Goal: Task Accomplishment & Management: Use online tool/utility

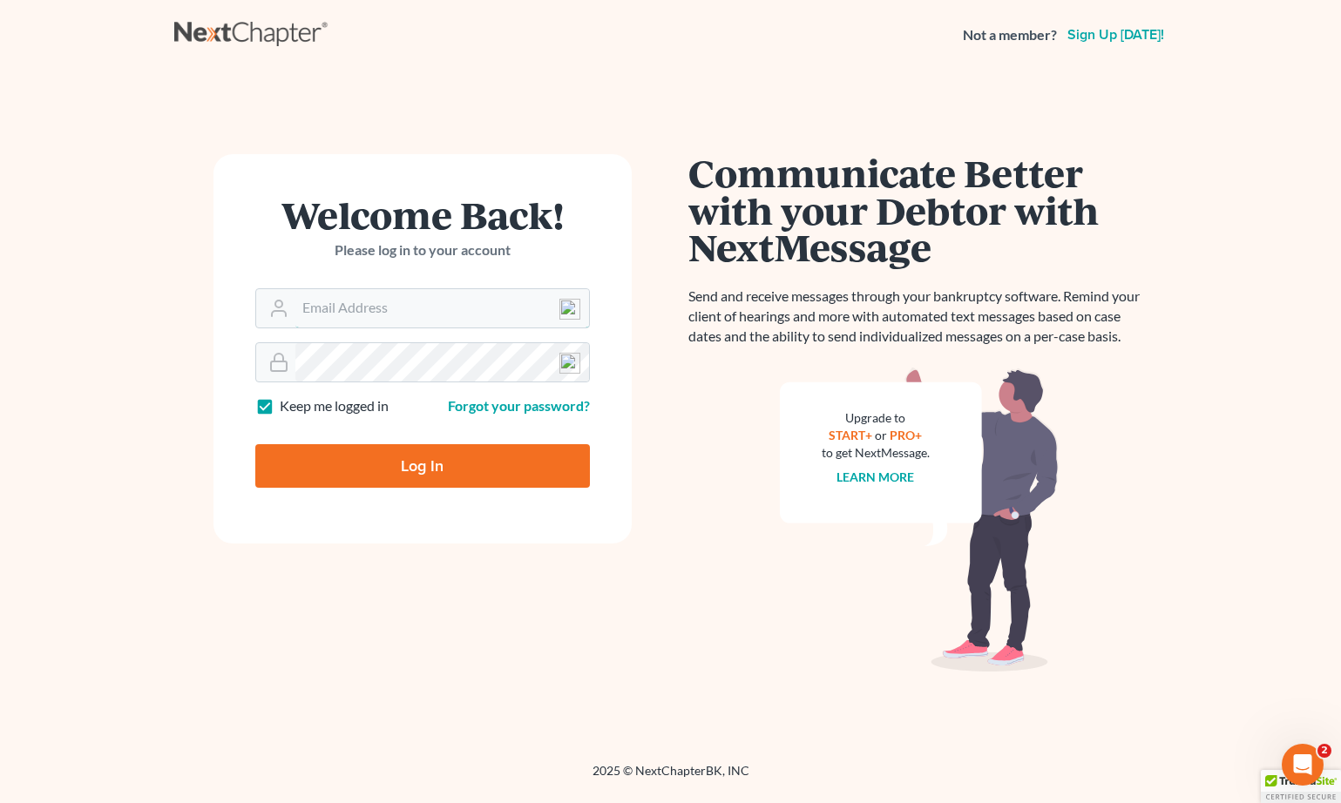
type input "[EMAIL_ADDRESS][DOMAIN_NAME]"
click at [386, 454] on input "Log In" at bounding box center [422, 466] width 335 height 44
type input "Thinking..."
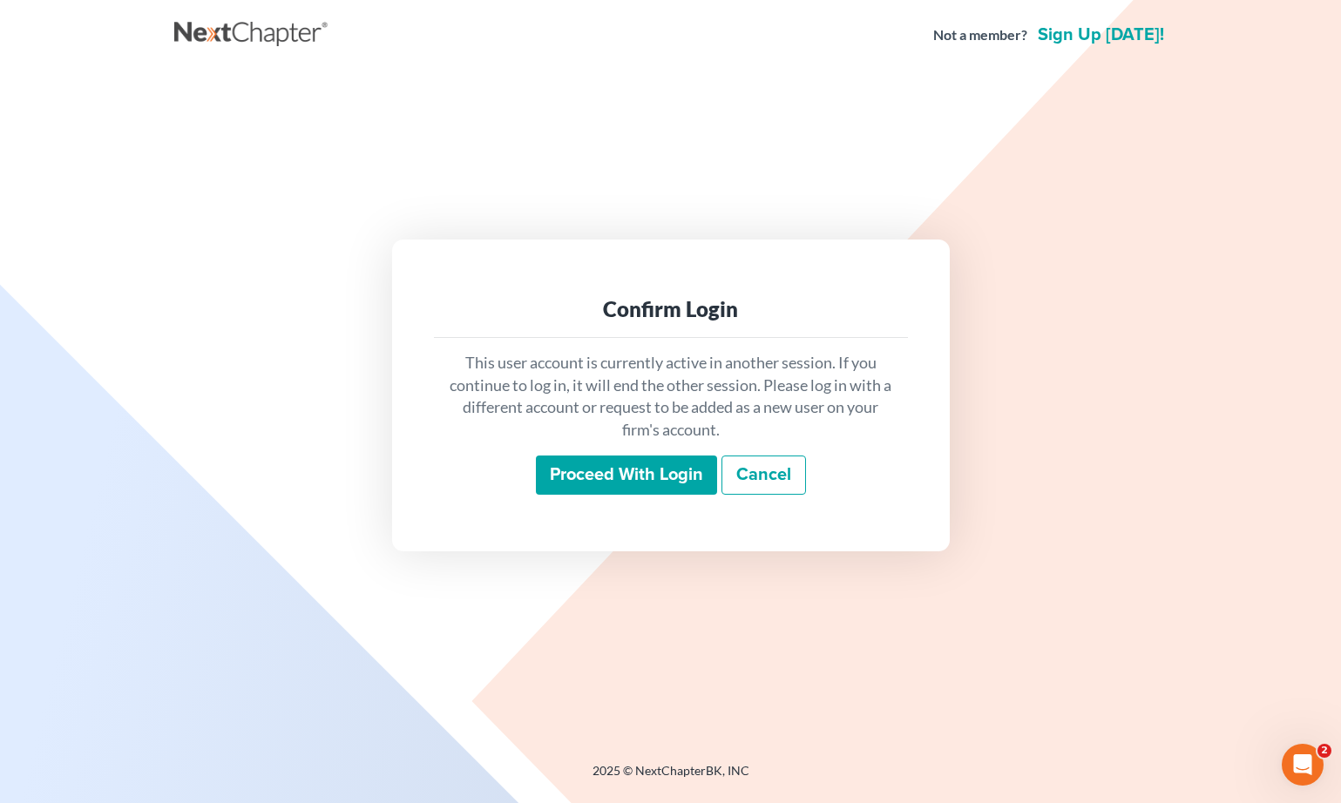
click at [631, 478] on input "Proceed with login" at bounding box center [626, 476] width 181 height 40
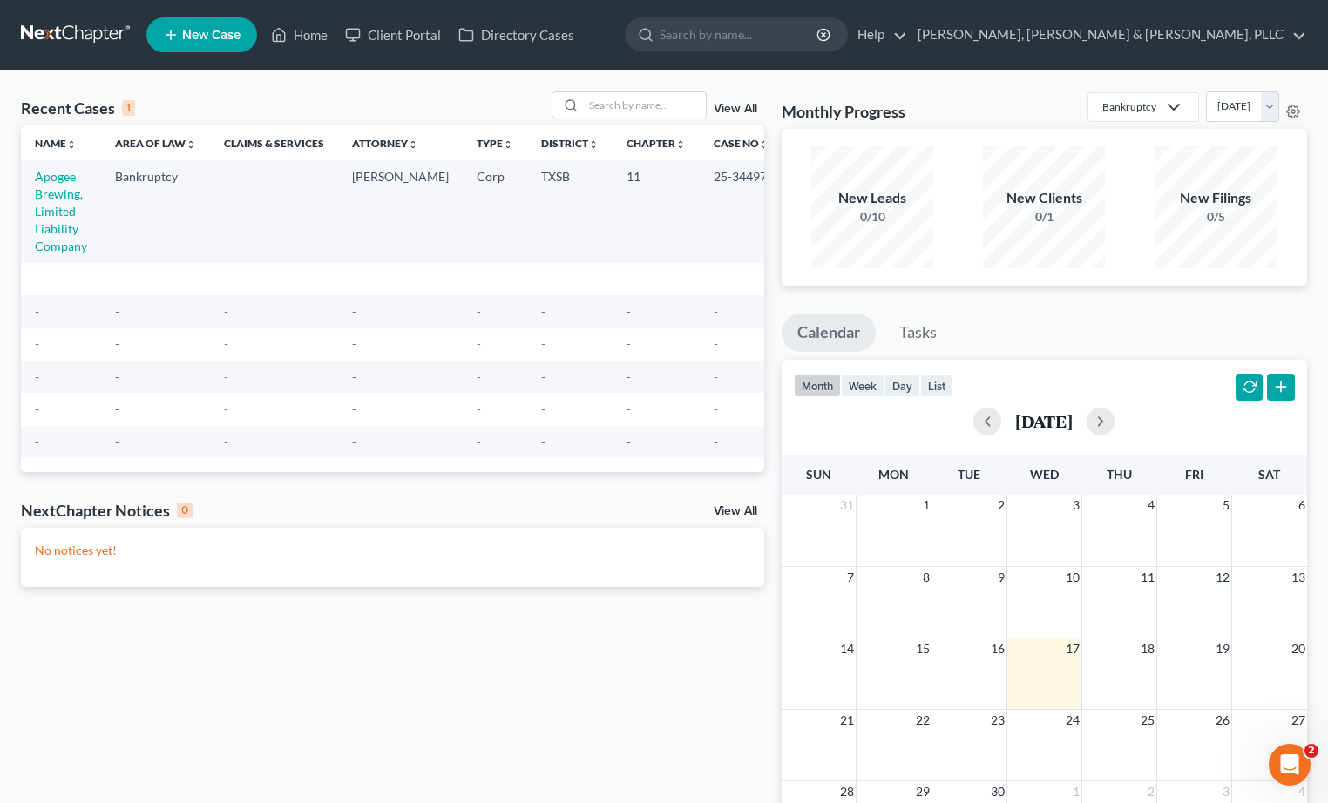
click at [33, 210] on td "Apogee Brewing, Limited Liability Company" at bounding box center [61, 211] width 80 height 102
click at [41, 209] on link "Apogee Brewing, Limited Liability Company" at bounding box center [61, 211] width 52 height 85
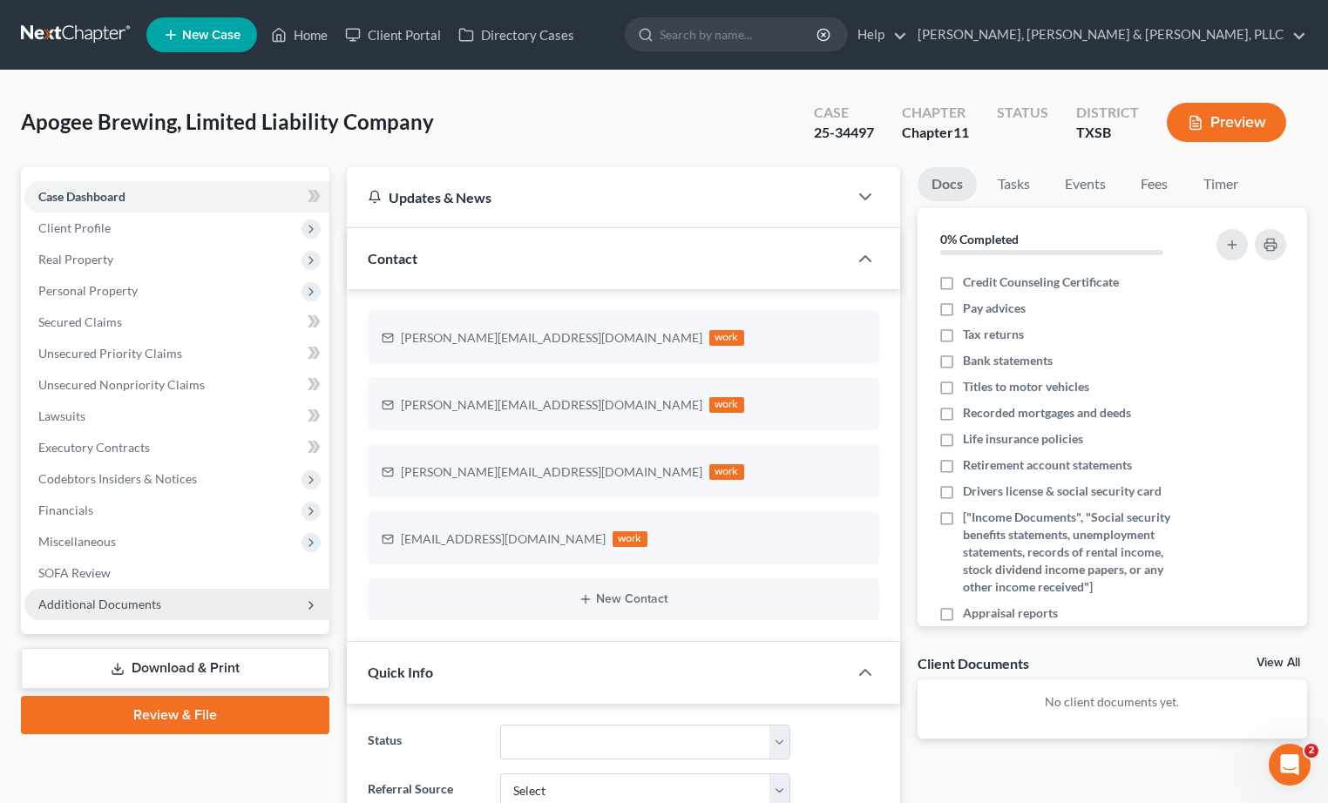
click at [183, 600] on span "Additional Documents" at bounding box center [176, 604] width 305 height 31
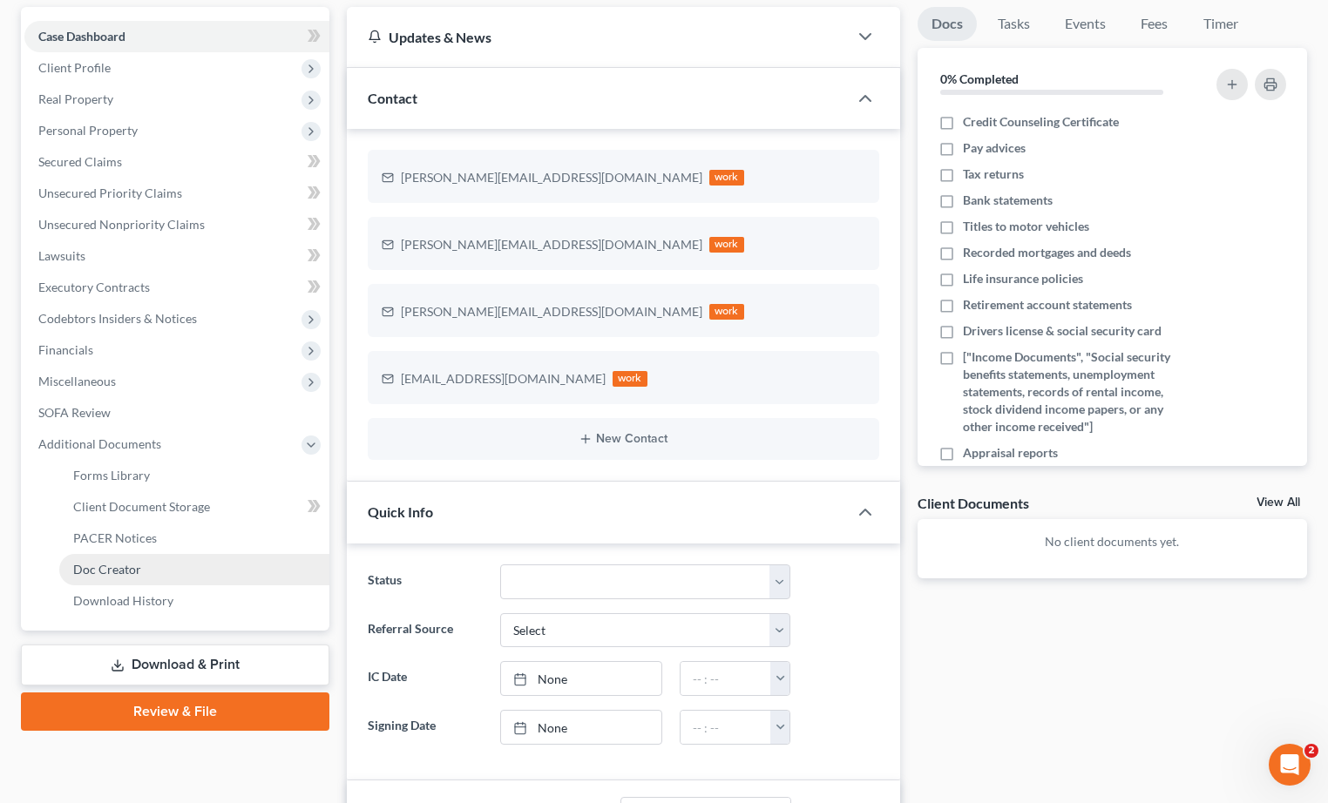
scroll to position [174, 0]
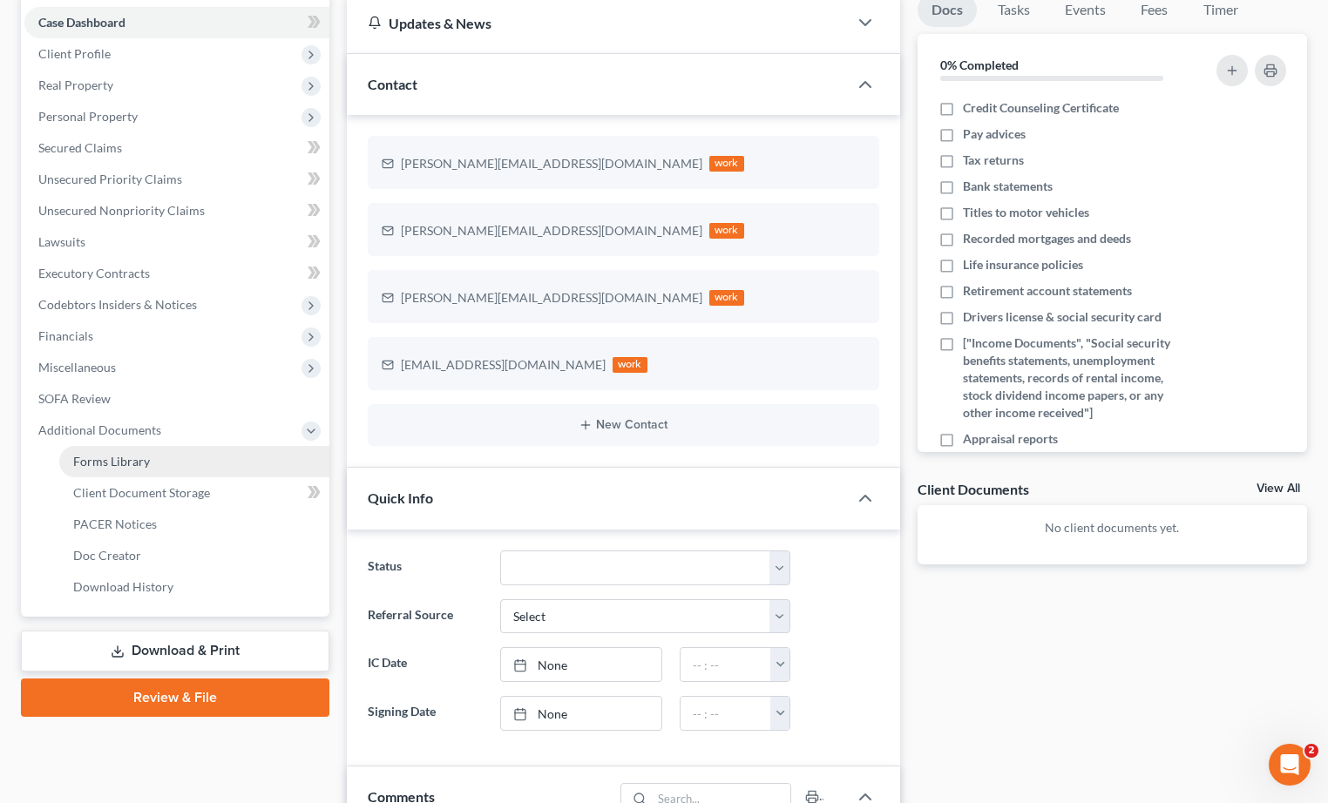
click at [225, 471] on link "Forms Library" at bounding box center [194, 461] width 270 height 31
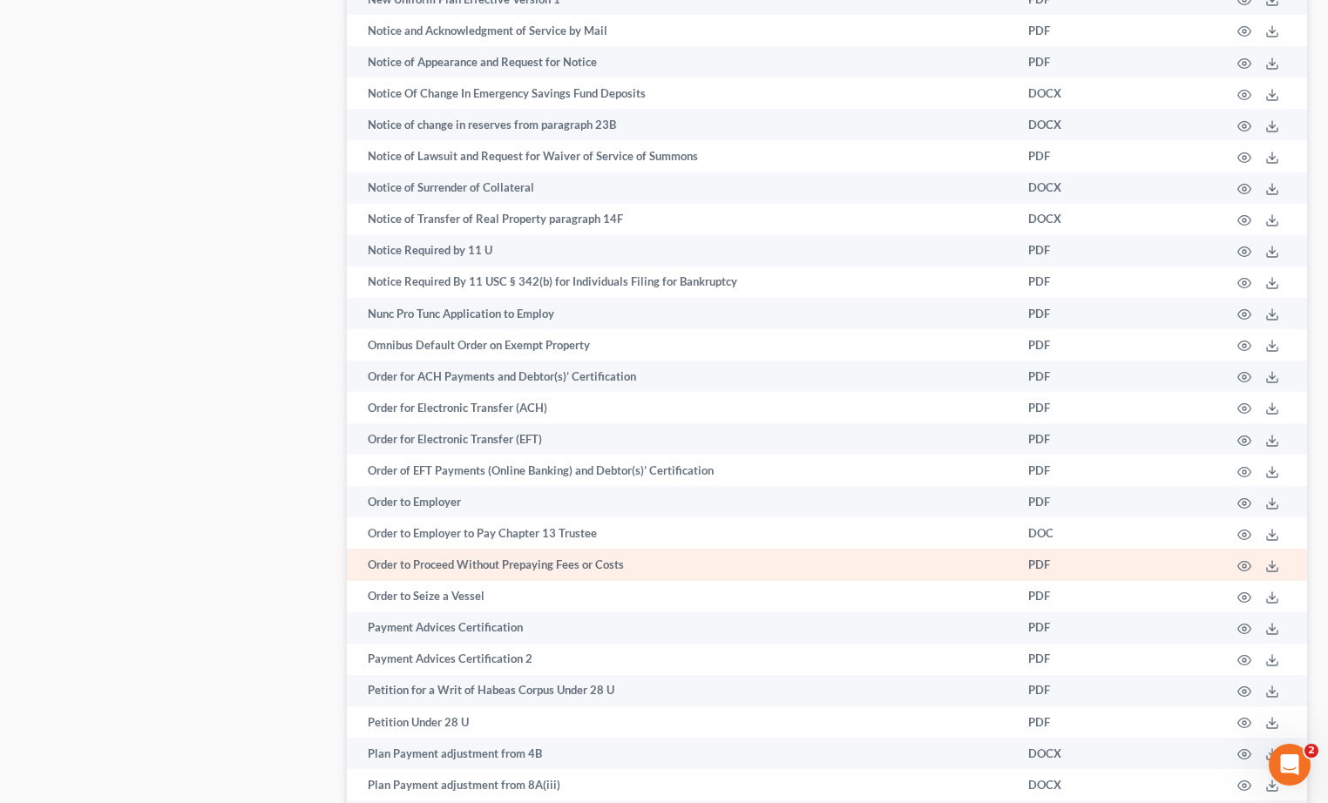
scroll to position [78, 0]
